Goal: Complete application form: Complete application form

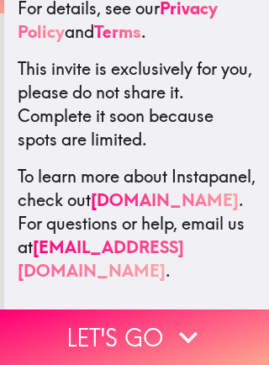
scroll to position [476, 0]
click at [161, 326] on button "Let's go" at bounding box center [134, 336] width 269 height 55
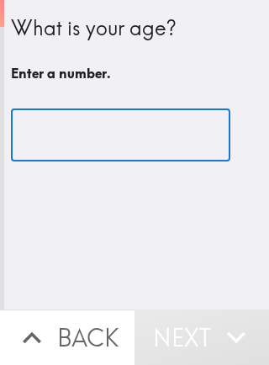
click at [151, 132] on input "number" at bounding box center [120, 135] width 219 height 52
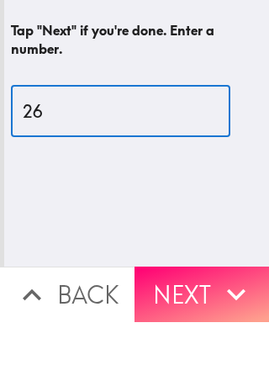
type input "26"
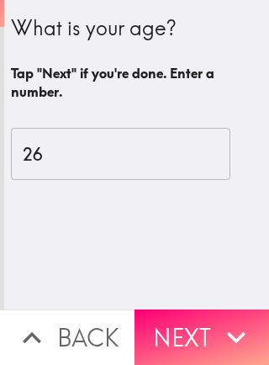
click at [192, 330] on button "Next" at bounding box center [202, 336] width 135 height 55
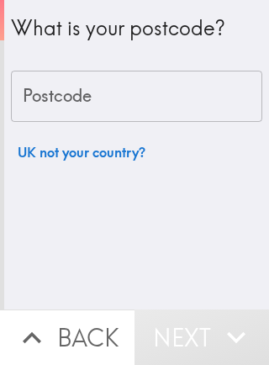
click at [186, 98] on input "Postcode" at bounding box center [136, 97] width 251 height 52
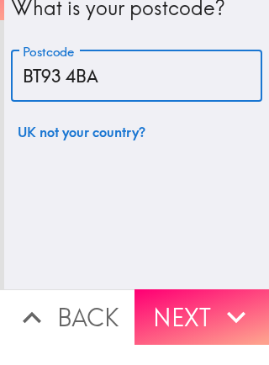
type input "BT93 4BA"
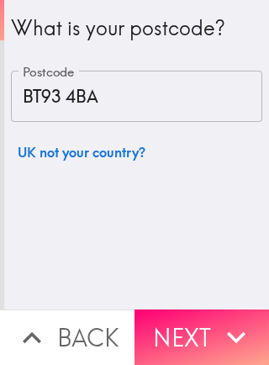
click at [188, 329] on button "Next" at bounding box center [202, 336] width 135 height 55
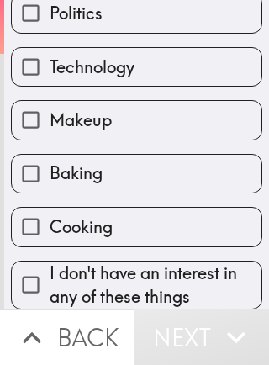
scroll to position [314, 0]
click at [158, 176] on label "Baking" at bounding box center [137, 174] width 250 height 38
click at [50, 176] on input "Baking" at bounding box center [31, 174] width 38 height 38
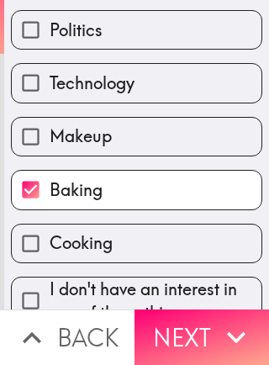
click at [145, 208] on label "Baking" at bounding box center [137, 190] width 250 height 38
click at [50, 208] on input "Baking" at bounding box center [31, 190] width 38 height 38
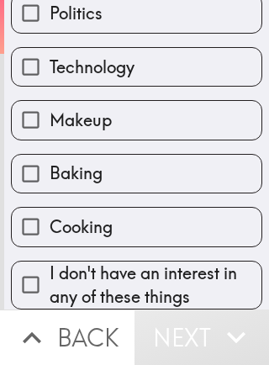
click at [129, 177] on label "Baking" at bounding box center [137, 174] width 250 height 38
click at [50, 177] on input "Baking" at bounding box center [31, 174] width 38 height 38
checkbox input "true"
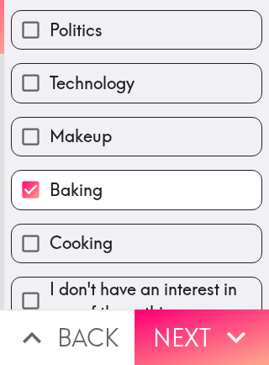
click at [50, 236] on input "Cooking" at bounding box center [31, 243] width 38 height 38
checkbox input "true"
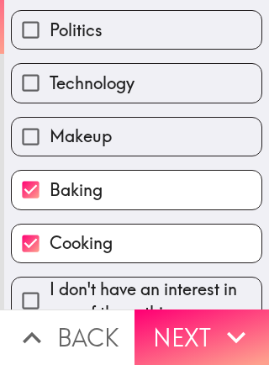
click at [182, 335] on button "Next" at bounding box center [202, 336] width 135 height 55
